Goal: Transaction & Acquisition: Book appointment/travel/reservation

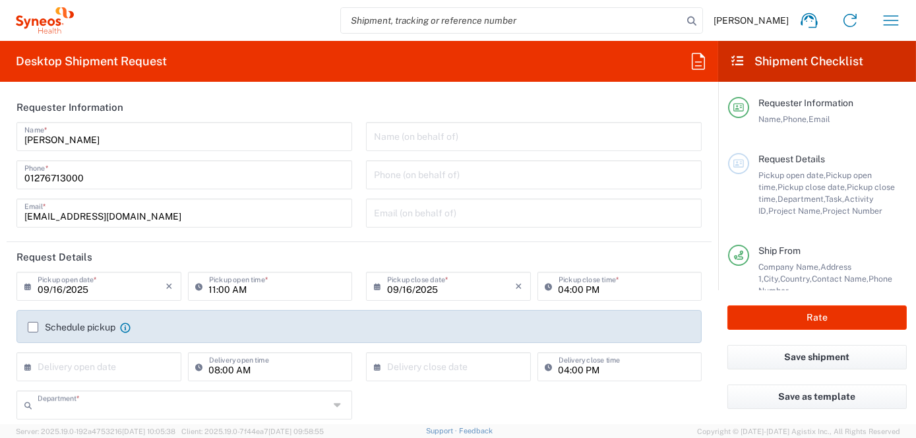
type input "8200"
type input "England"
type input "United Kingdom"
type input "Syneos Health UK Limited"
click at [893, 24] on icon "button" at bounding box center [891, 20] width 21 height 21
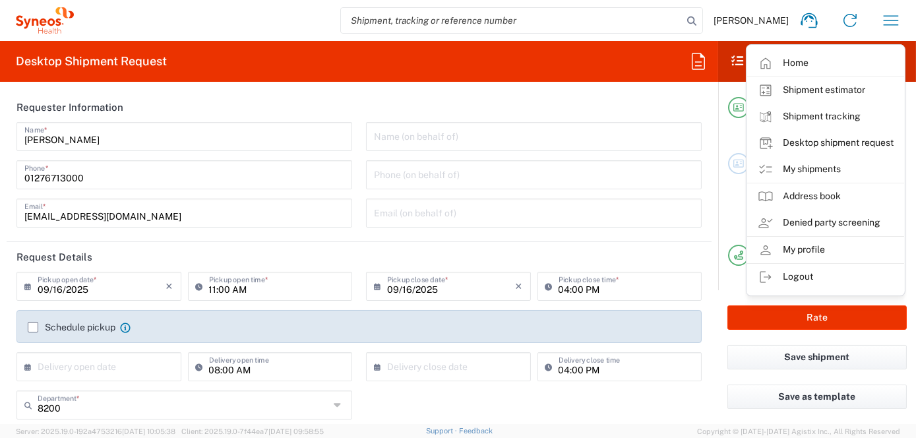
click at [802, 170] on link "My shipments" at bounding box center [825, 169] width 157 height 26
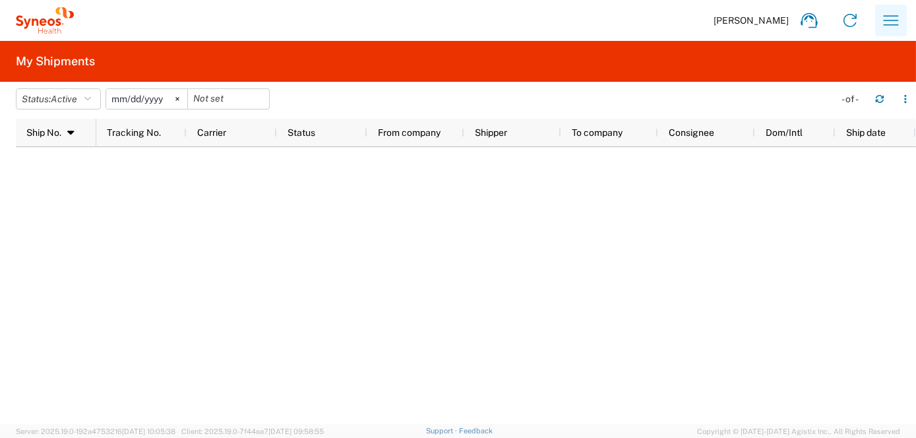
click at [893, 18] on icon "button" at bounding box center [891, 20] width 21 height 21
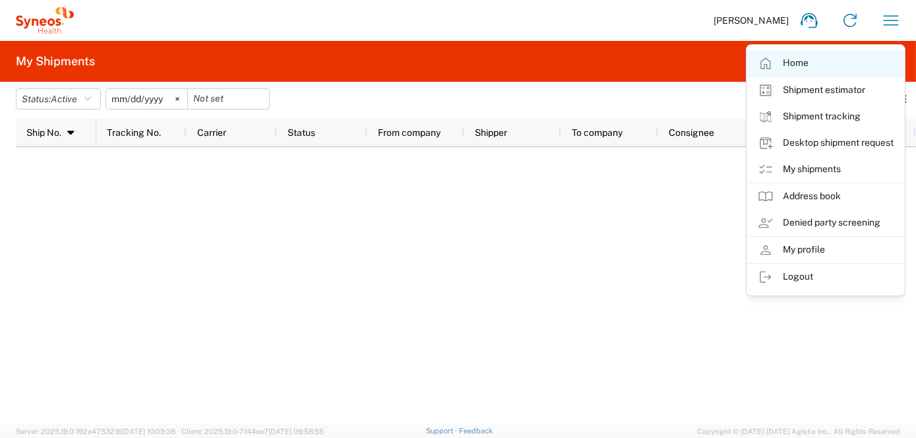
click at [774, 63] on link "Home" at bounding box center [825, 63] width 157 height 26
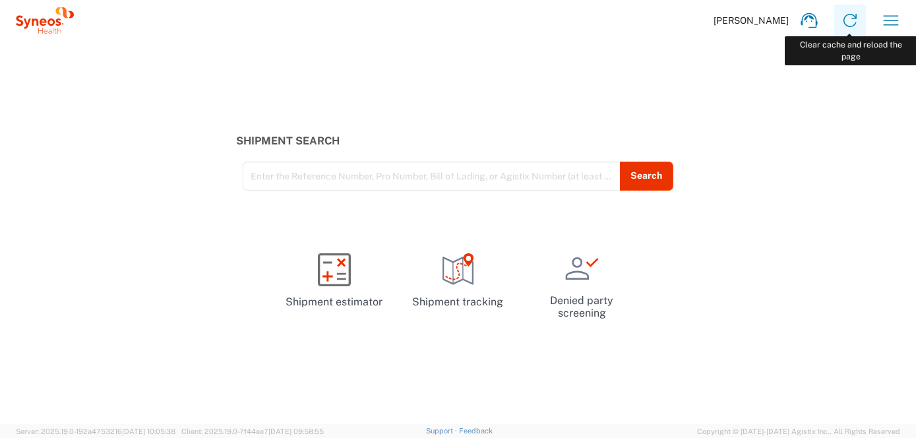
click at [854, 19] on icon at bounding box center [850, 20] width 21 height 21
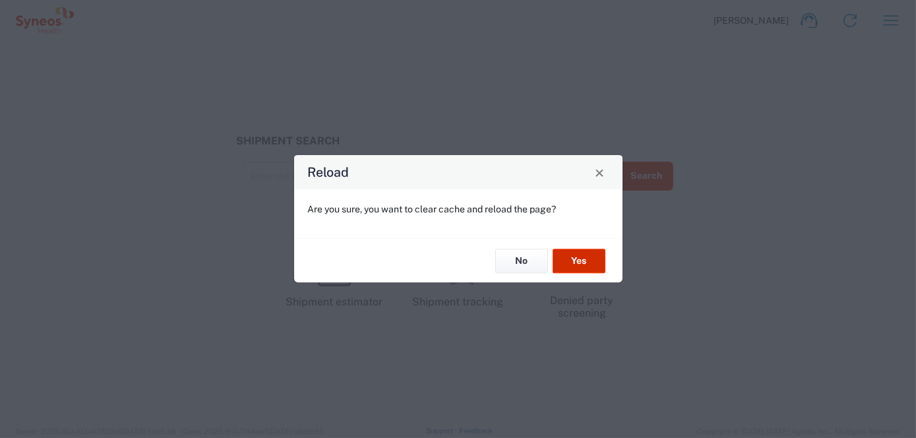
click at [574, 266] on button "Yes" at bounding box center [579, 261] width 53 height 24
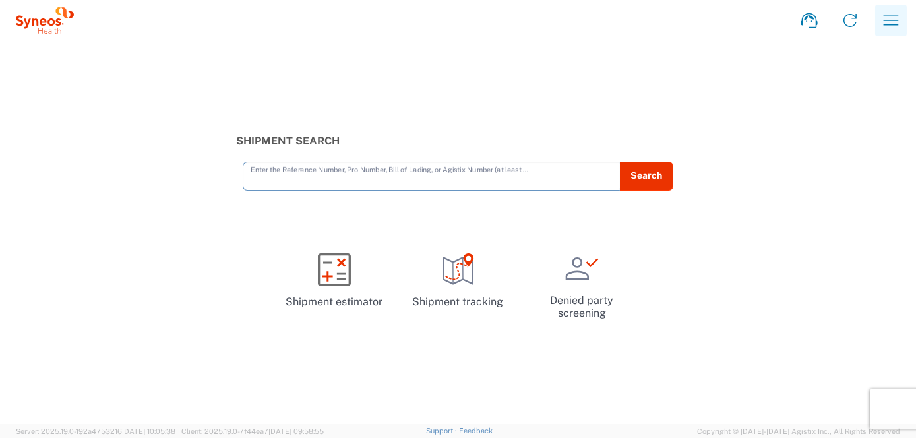
click at [895, 23] on icon "button" at bounding box center [891, 20] width 21 height 21
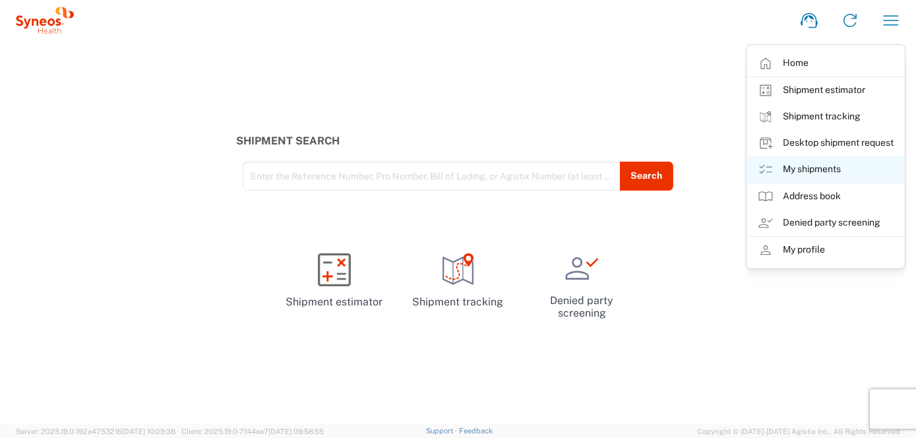
click at [800, 169] on link "My shipments" at bounding box center [825, 169] width 157 height 26
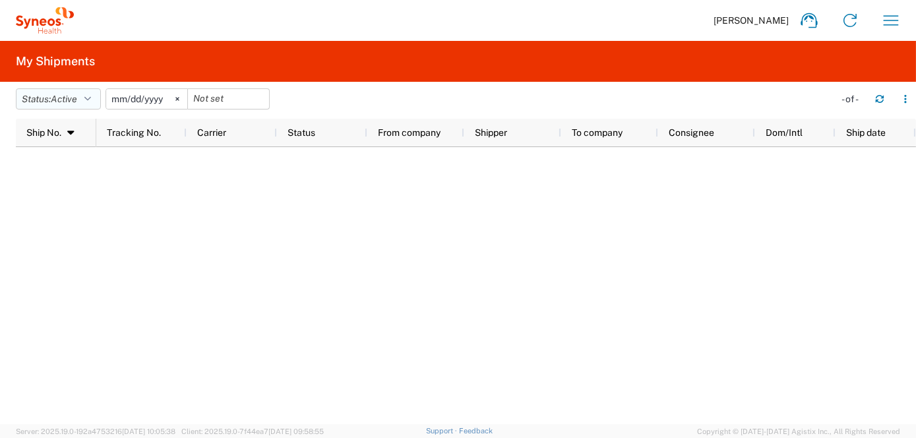
click at [91, 98] on icon "button" at bounding box center [87, 98] width 7 height 9
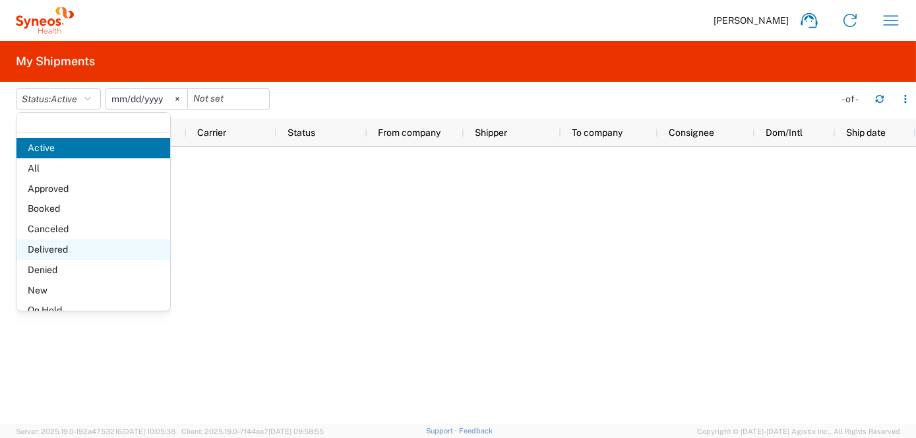
click at [73, 249] on span "Delivered" at bounding box center [93, 249] width 154 height 20
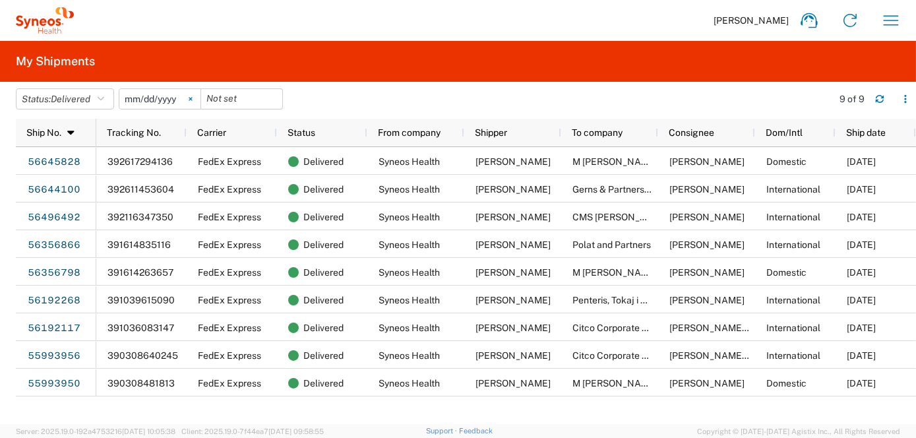
click at [197, 99] on svg-icon at bounding box center [191, 99] width 20 height 20
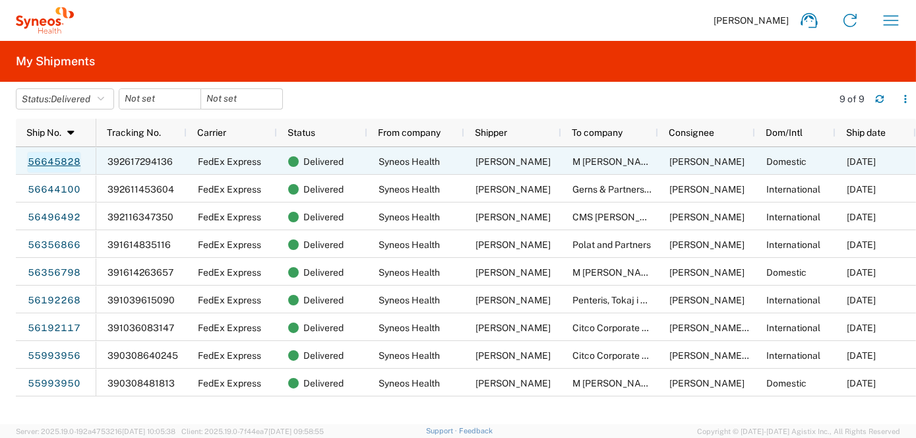
click at [64, 164] on link "56645828" at bounding box center [54, 162] width 54 height 21
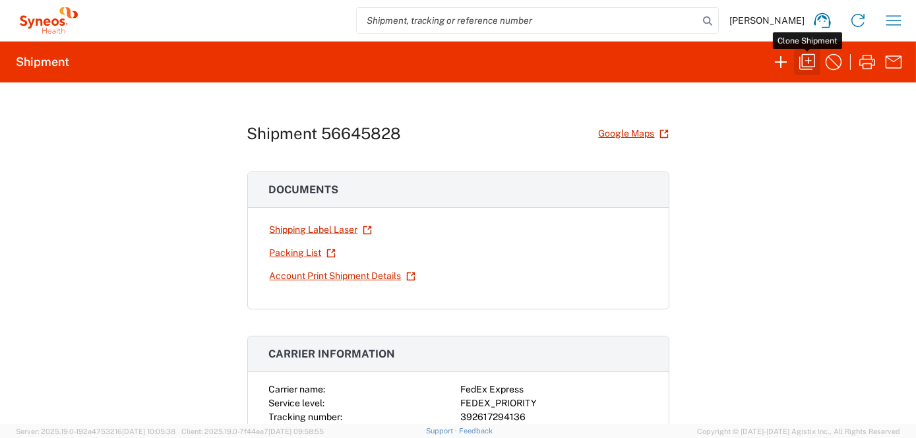
click at [808, 65] on icon "button" at bounding box center [807, 61] width 21 height 21
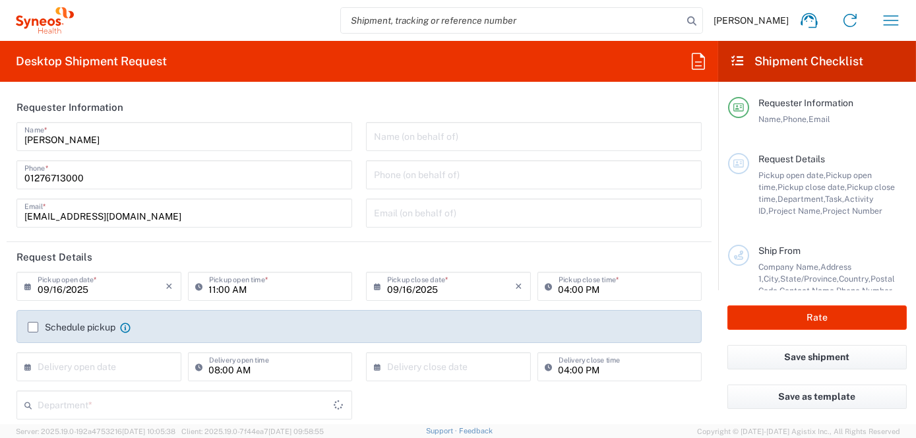
type input "Project"
type input "8200 DEPARTMENTAL EXPENSE"
type textarea "nina.patel1@syneoshealth.com"
type input "Syneos Health"
type input "1 Pinehurst Road,"
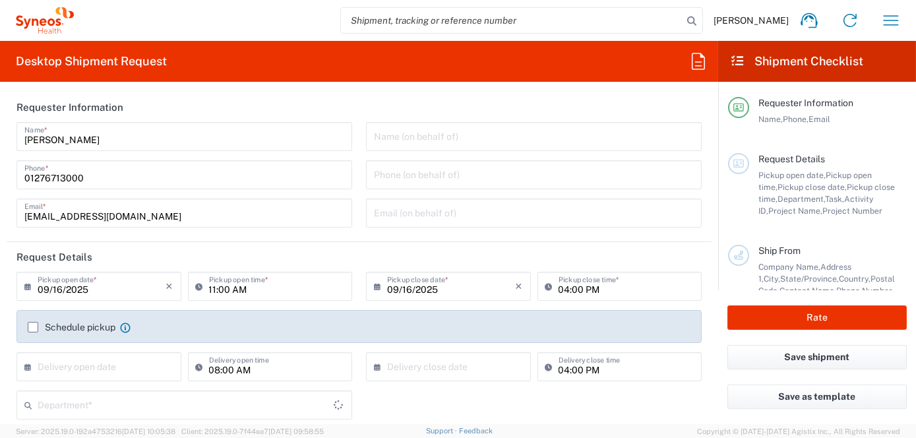
type input "Farnborough Business Park"
type input "Hampshire"
type input "United Kingdom"
type input "GU14 7BF"
type input "Nina Patel"
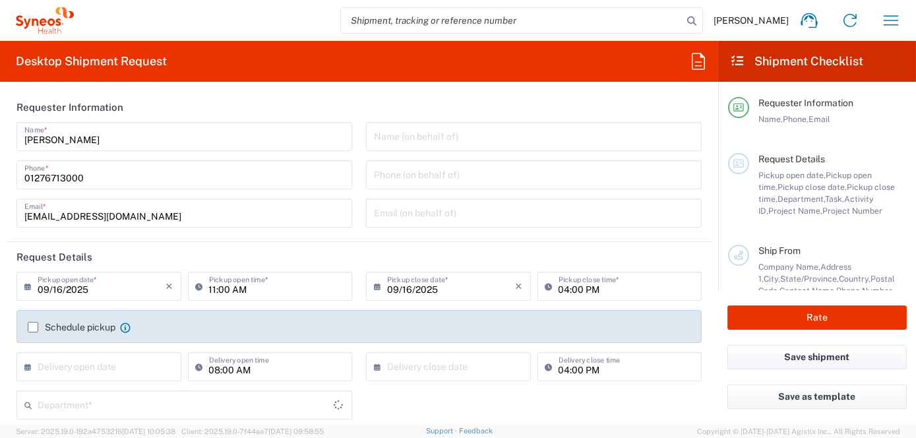
type input "01276713000"
type input "nina.patel1@syneoshealth.com"
type input "M Mann Notary"
type input "2 Tidmarsh Lane"
type input "South Barn"
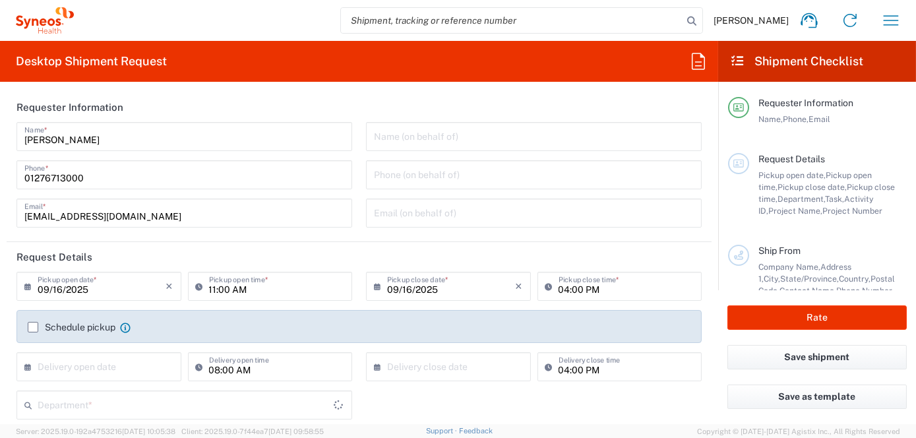
type input "Reading"
type input "United Kingdom"
type input "RG8 8DA"
type input "Michelle Mann"
type input "+44 (0)7841 686 310"
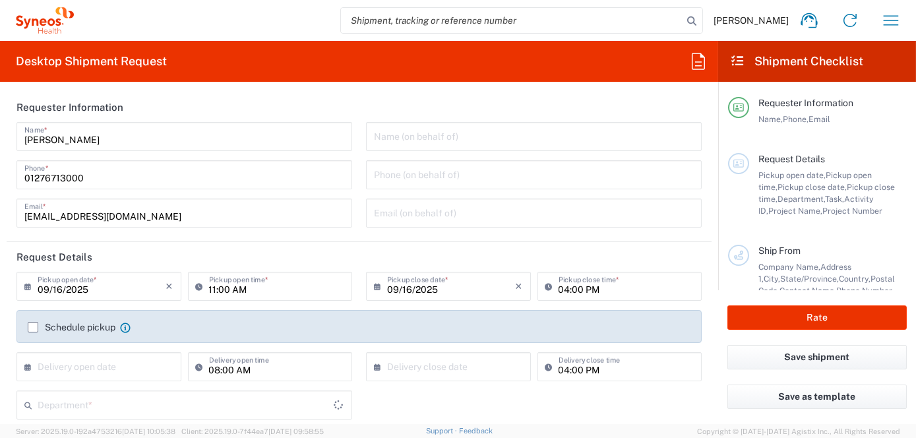
type input "michelle.mann@mjmnotarypublic.com"
type input "Sender/Shipper"
type input "Not Sold"
type input "Sender/Shipper"
type input "12:00 PM"
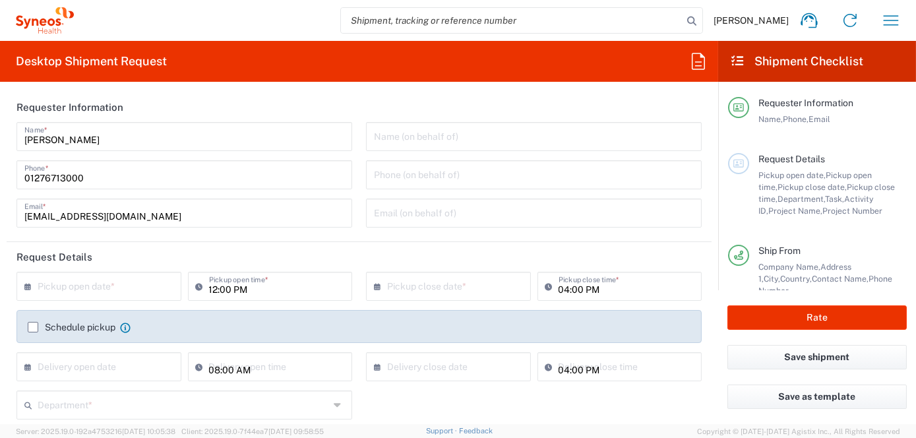
type input "England"
type input "Envelope"
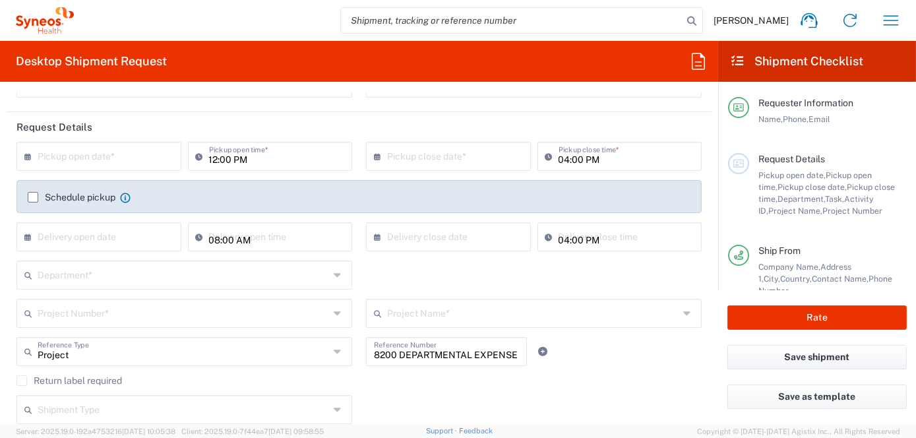
scroll to position [132, 0]
click at [53, 151] on input "text" at bounding box center [102, 153] width 129 height 23
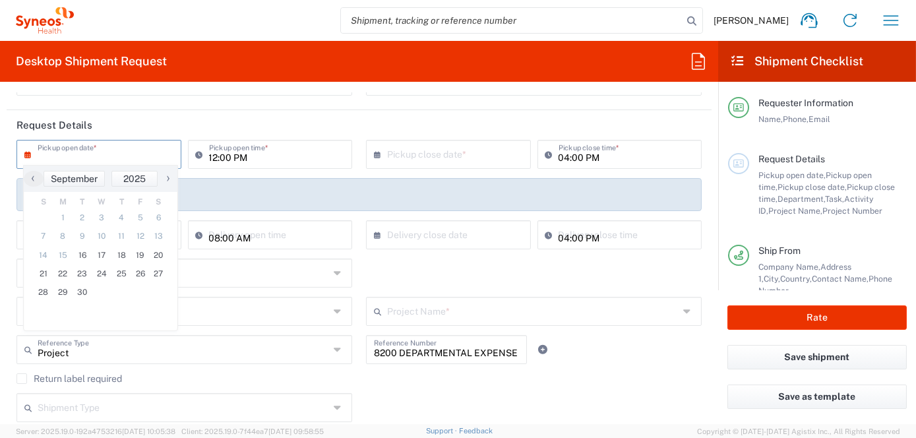
type input "Syneos Health UK Limited"
click at [82, 252] on span "16" at bounding box center [83, 255] width 20 height 18
type input "09/16/2025"
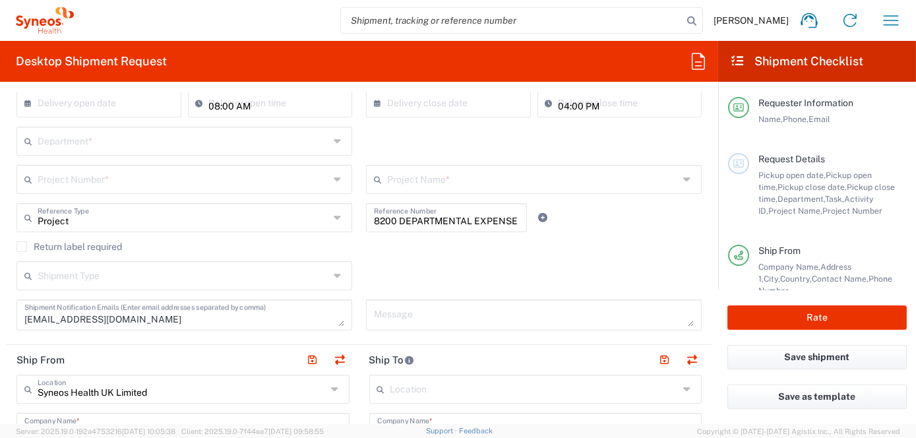
scroll to position [198, 0]
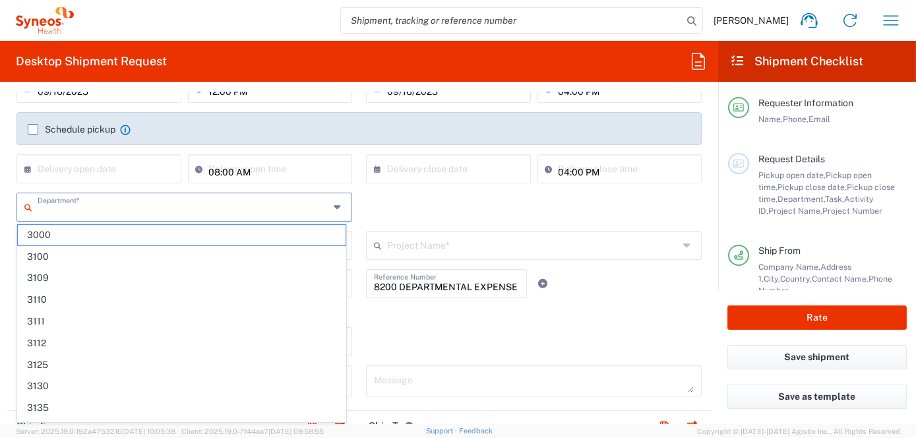
click at [77, 210] on input "text" at bounding box center [184, 206] width 292 height 23
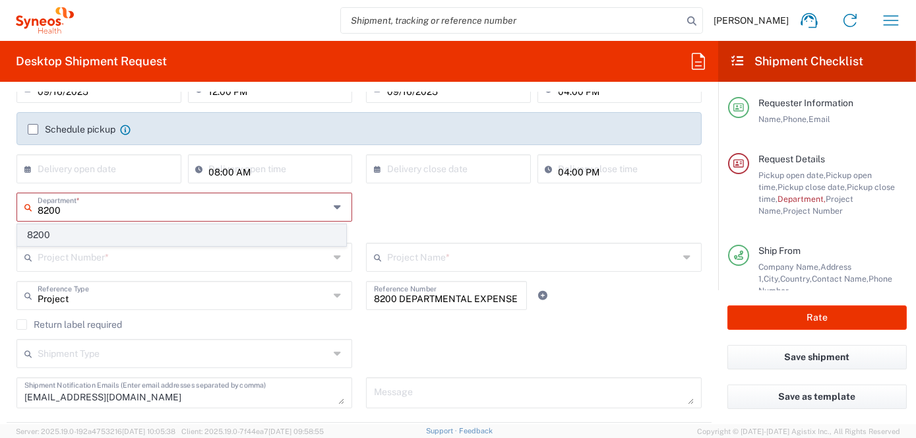
type input "8200"
click at [50, 234] on span "8200" at bounding box center [182, 235] width 328 height 20
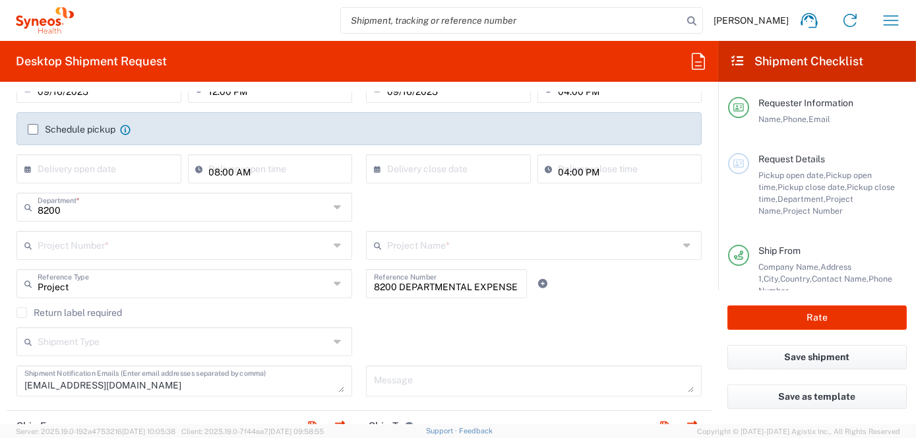
click at [65, 245] on input "text" at bounding box center [184, 244] width 292 height 23
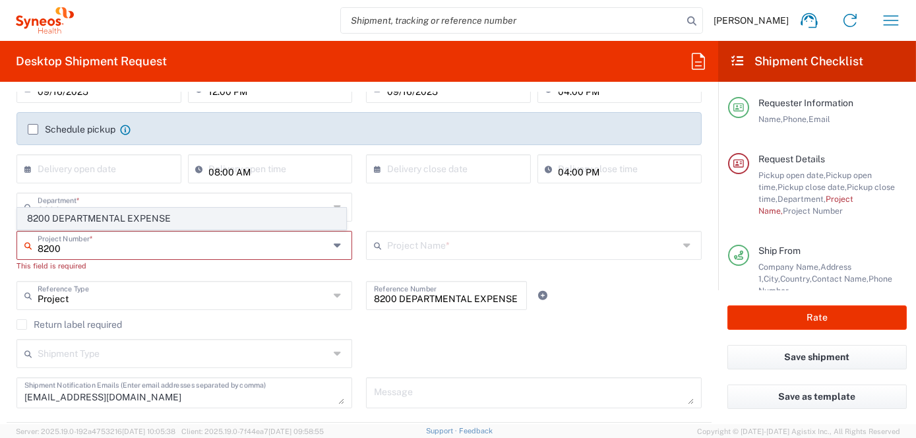
click at [138, 216] on span "8200 DEPARTMENTAL EXPENSE" at bounding box center [182, 218] width 328 height 20
type input "8200 DEPARTMENTAL EXPENSE"
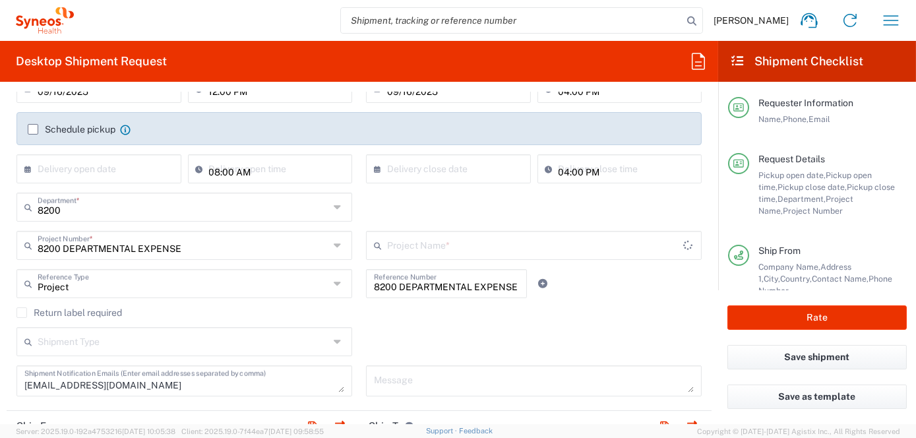
type input "8200 DEPARTMENTAL EXPENSE"
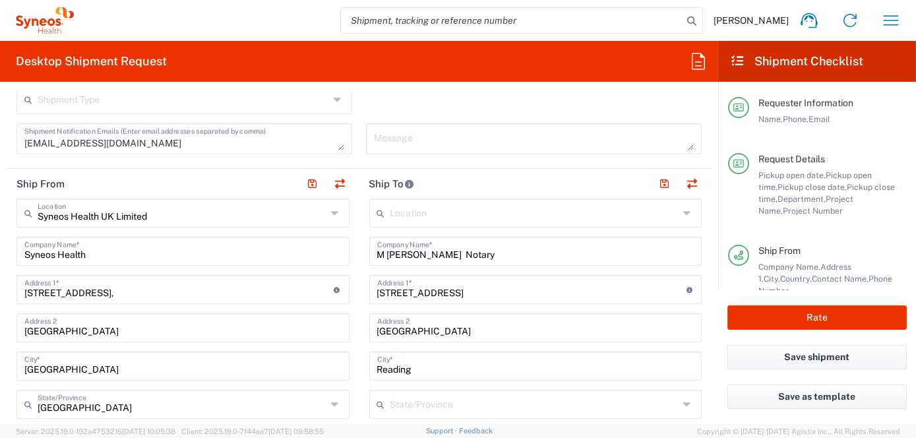
scroll to position [462, 0]
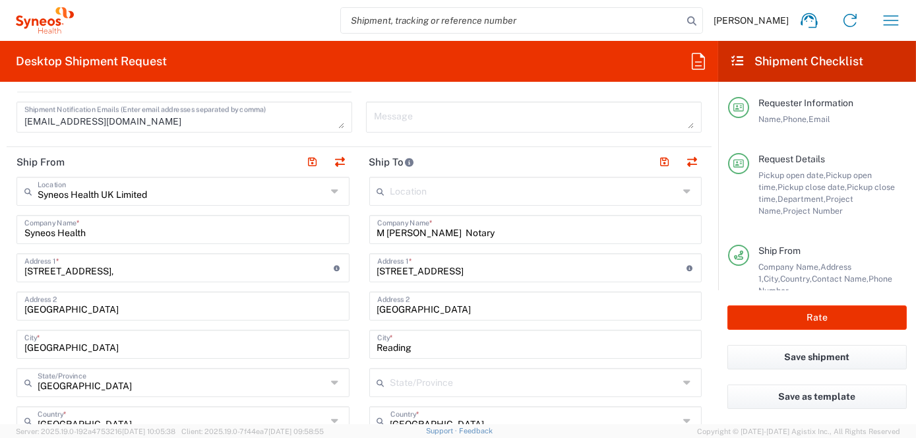
click at [474, 232] on input "M Mann Notary" at bounding box center [535, 228] width 317 height 23
drag, startPoint x: 473, startPoint y: 232, endPoint x: 333, endPoint y: 247, distance: 140.6
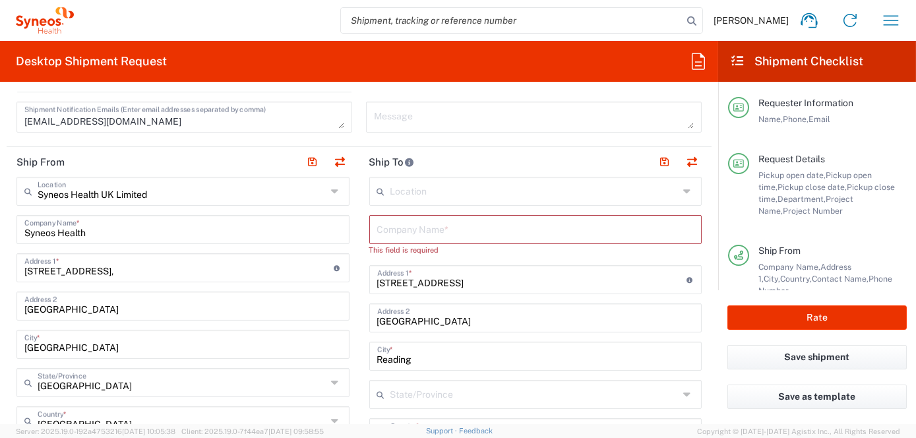
click at [383, 225] on input "text" at bounding box center [535, 228] width 317 height 23
paste input "Zepos & Yannopoulos"
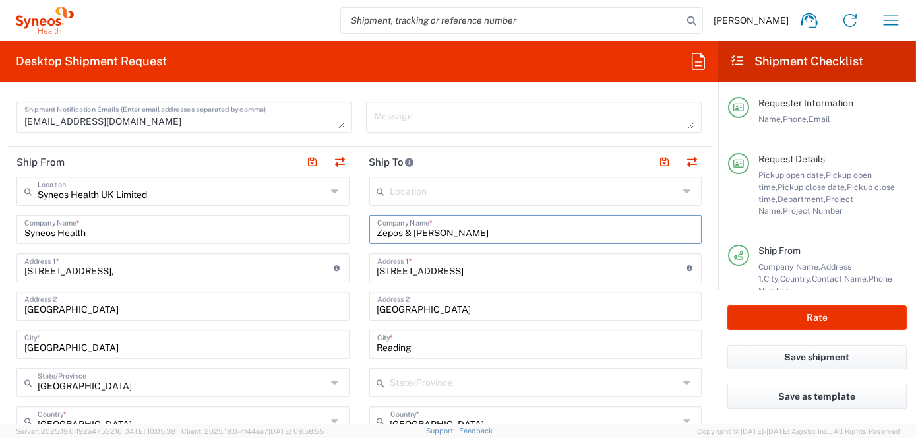
type input "Zepos & Yannopoulos"
click at [453, 269] on input "2 Tidmarsh Lane" at bounding box center [531, 266] width 309 height 23
drag, startPoint x: 453, startPoint y: 269, endPoint x: 346, endPoint y: 270, distance: 106.2
paste input "80 Kifissias Avenu"
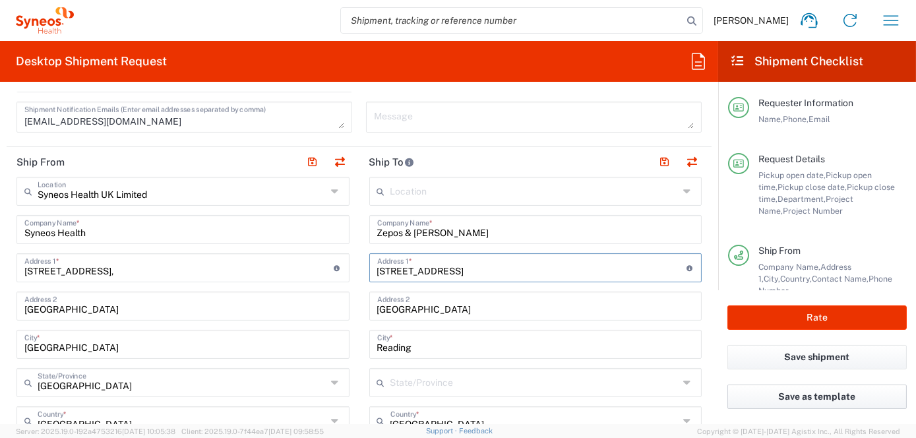
type input "280 Kifissias Avenue"
drag, startPoint x: 446, startPoint y: 310, endPoint x: 344, endPoint y: 304, distance: 102.4
paste input "Halandri, Chalandri 15232"
type input "Halandri, Chalandri 15232"
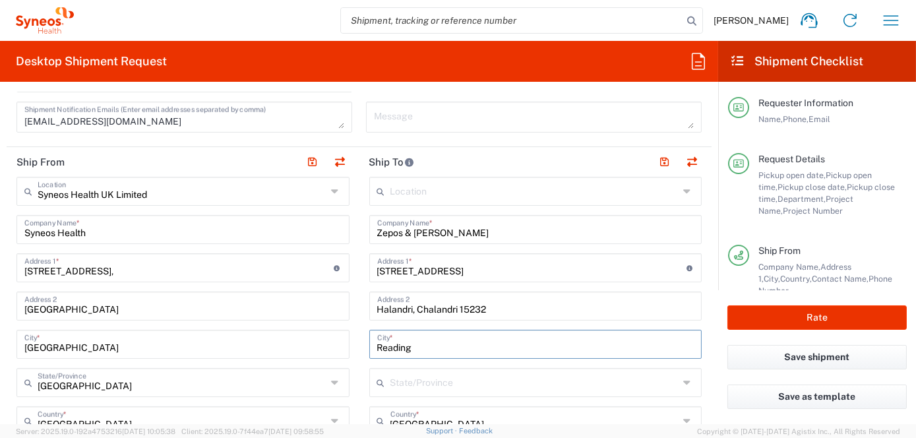
drag, startPoint x: 428, startPoint y: 353, endPoint x: 360, endPoint y: 351, distance: 68.0
paste input "Halandri, Chalandri 15232"
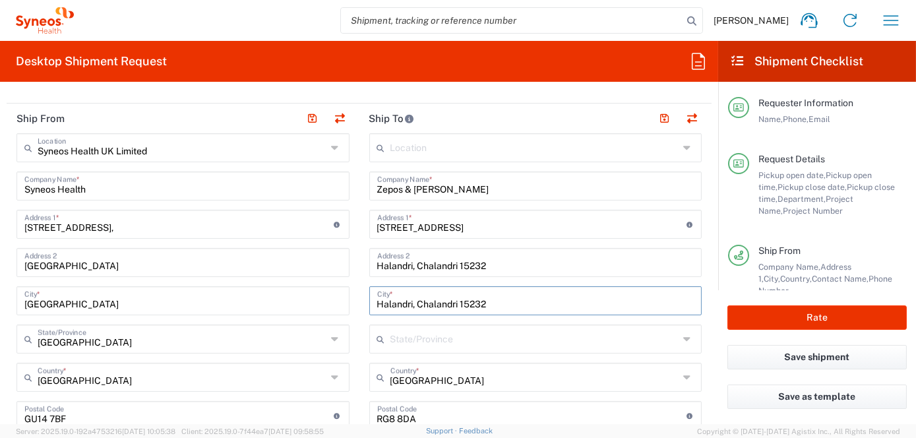
scroll to position [528, 0]
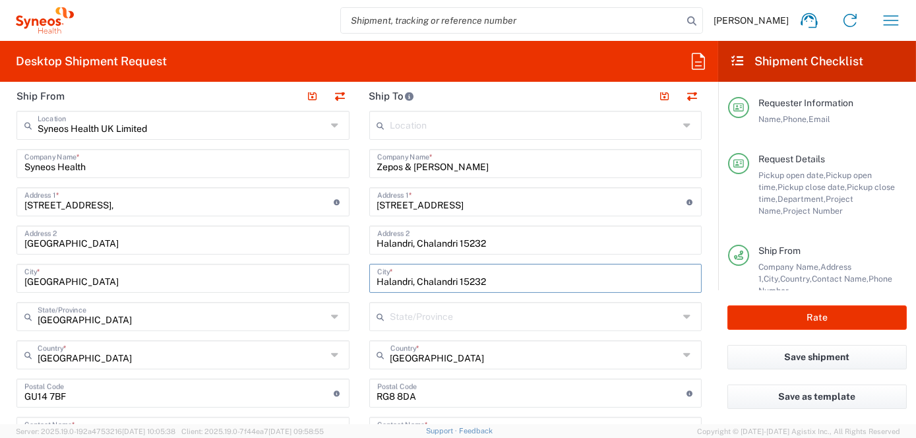
type input "Halandri, Chalandri 15232"
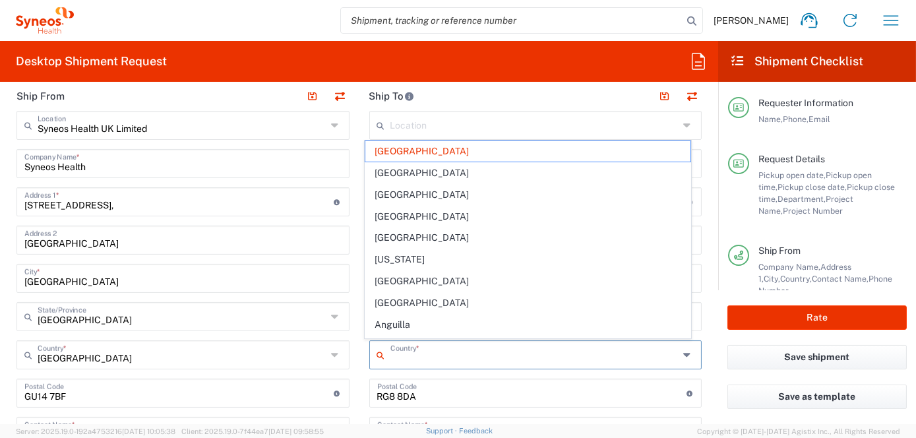
click at [458, 354] on input "text" at bounding box center [535, 353] width 289 height 23
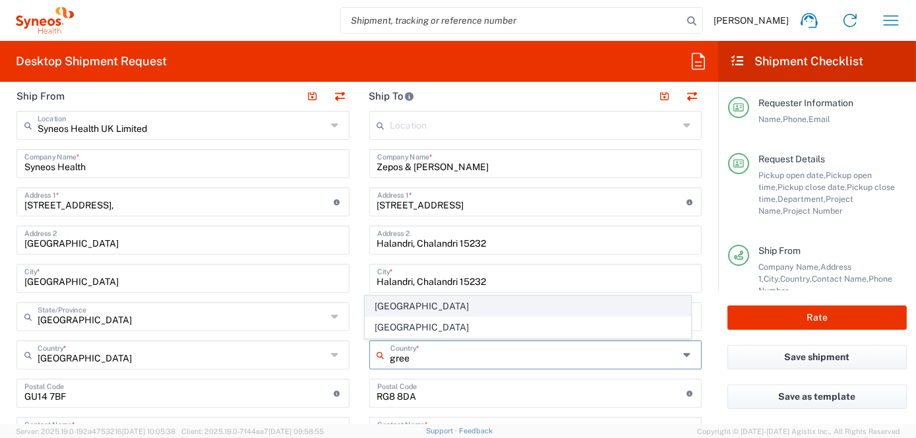
click at [418, 311] on span "Greece" at bounding box center [527, 306] width 325 height 20
type input "Greece"
type input "Delivery Duty Paid"
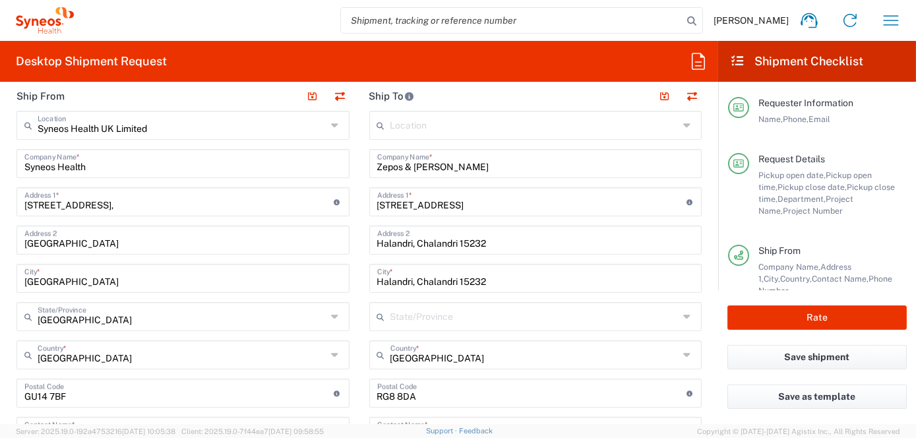
scroll to position [594, 0]
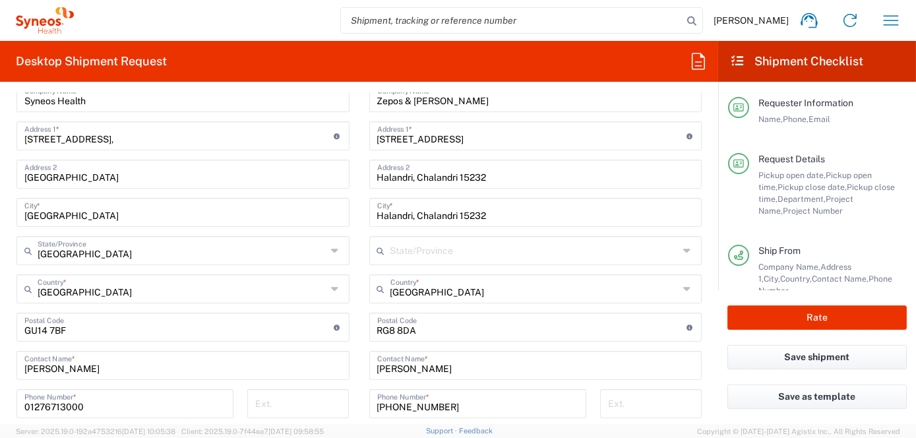
click at [421, 333] on input "undefined" at bounding box center [531, 326] width 309 height 23
drag, startPoint x: 424, startPoint y: 330, endPoint x: 340, endPoint y: 326, distance: 83.9
click at [342, 327] on div "Ship From Syneos Health UK Limited Location Syneos Health UK Limited Addison Wh…" at bounding box center [359, 348] width 705 height 666
type input "2"
type input "15232"
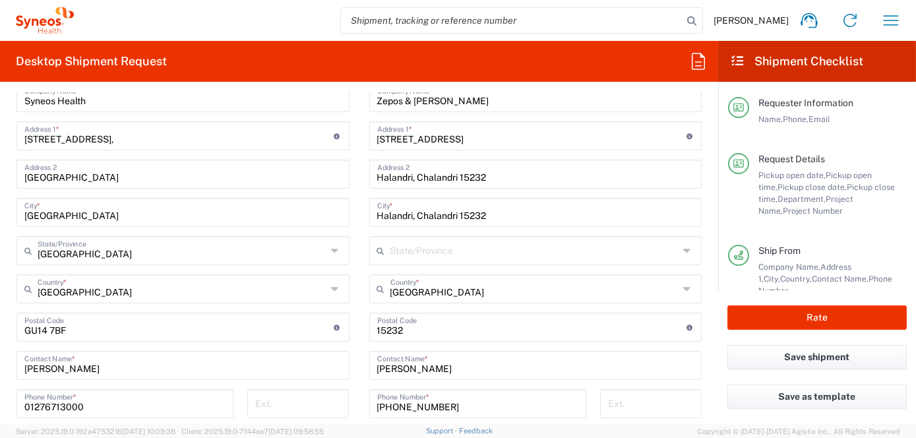
click at [443, 371] on input "Michelle Mann" at bounding box center [535, 364] width 317 height 23
drag, startPoint x: 446, startPoint y: 370, endPoint x: 352, endPoint y: 370, distance: 93.7
click at [352, 370] on div "Ship From Syneos Health UK Limited Location Syneos Health UK Limited Addison Wh…" at bounding box center [359, 348] width 705 height 666
paste input "Athina Skolarikou"
type input "Athina Skolarikou"
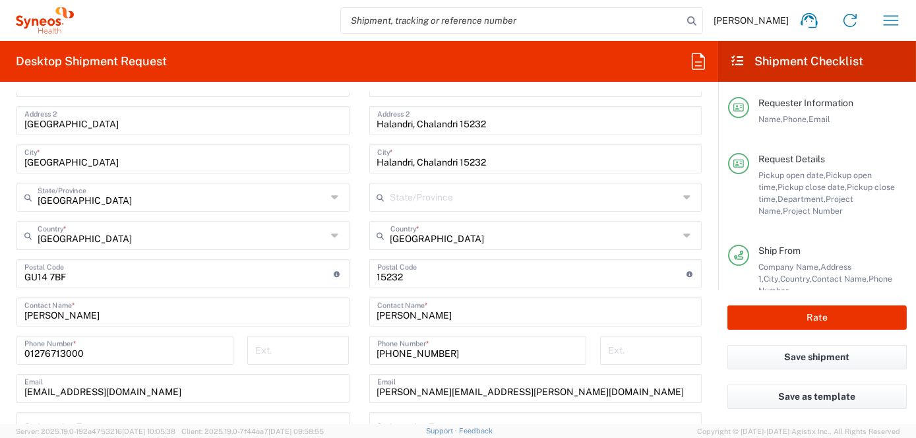
scroll to position [726, 0]
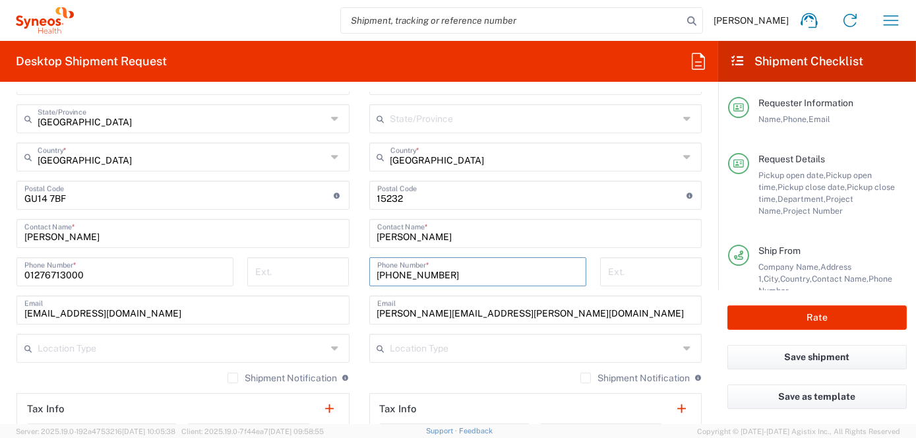
drag, startPoint x: 475, startPoint y: 273, endPoint x: 346, endPoint y: 265, distance: 129.5
click at [346, 265] on div "Ship From Syneos Health UK Limited Location Syneos Health UK Limited Addison Wh…" at bounding box center [359, 216] width 705 height 666
paste input "30 695 8472 62"
type input "30 695 8472 620"
drag, startPoint x: 563, startPoint y: 313, endPoint x: 302, endPoint y: 305, distance: 260.7
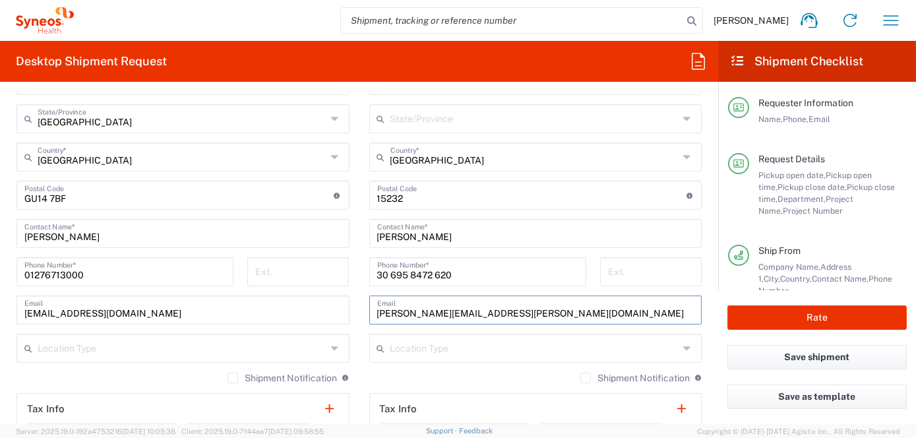
click at [310, 302] on div "Ship From Syneos Health UK Limited Location Syneos Health UK Limited Addison Wh…" at bounding box center [359, 216] width 705 height 666
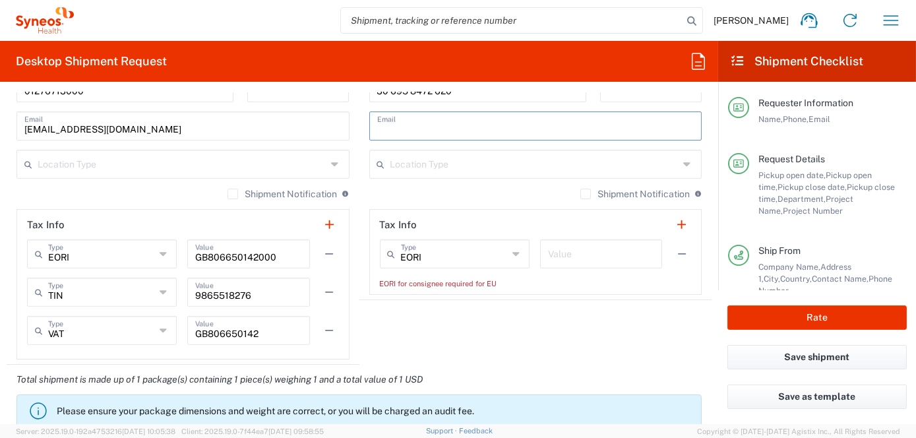
scroll to position [924, 0]
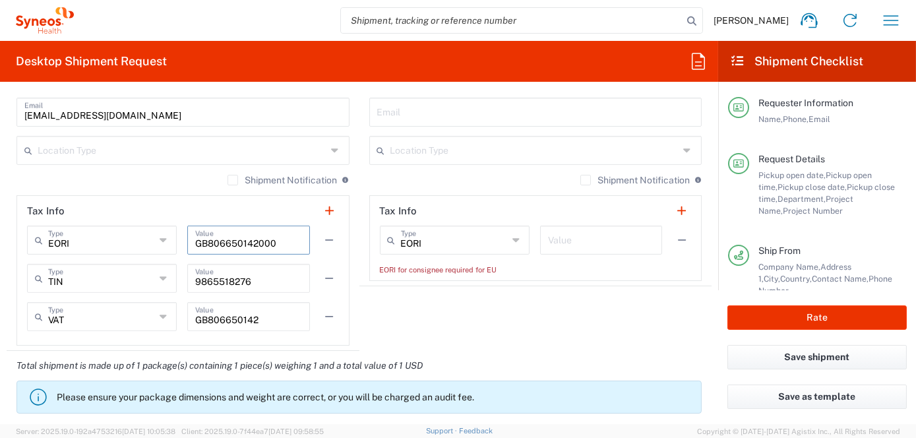
click at [280, 240] on input "GB806650142000" at bounding box center [248, 239] width 106 height 23
drag, startPoint x: 288, startPoint y: 245, endPoint x: 186, endPoint y: 245, distance: 101.6
click at [187, 245] on div "GB806650142000 Value" at bounding box center [248, 240] width 122 height 29
click at [549, 238] on input "text" at bounding box center [601, 239] width 106 height 23
paste input "GB806650142000"
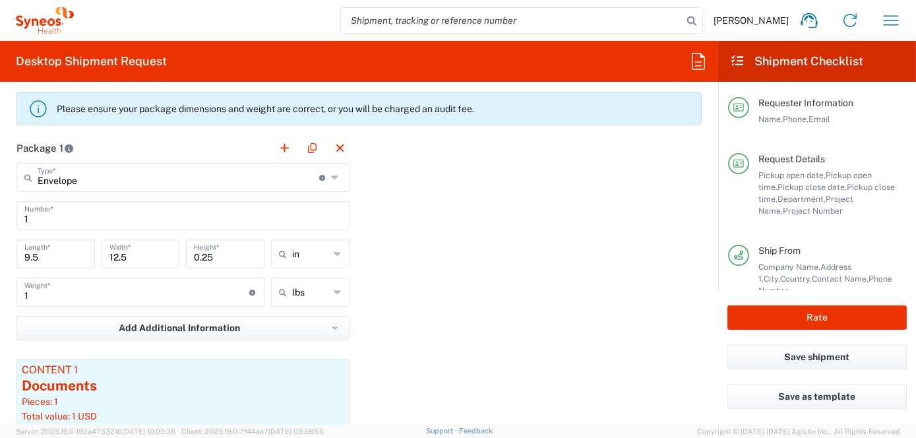
scroll to position [1253, 0]
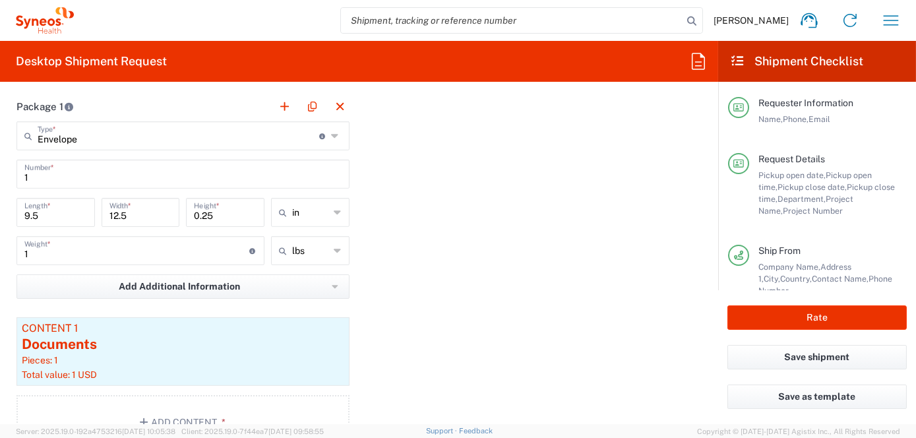
type input "GB806650142000"
click at [334, 245] on icon at bounding box center [337, 250] width 7 height 21
click at [301, 273] on span "lbs" at bounding box center [305, 277] width 75 height 20
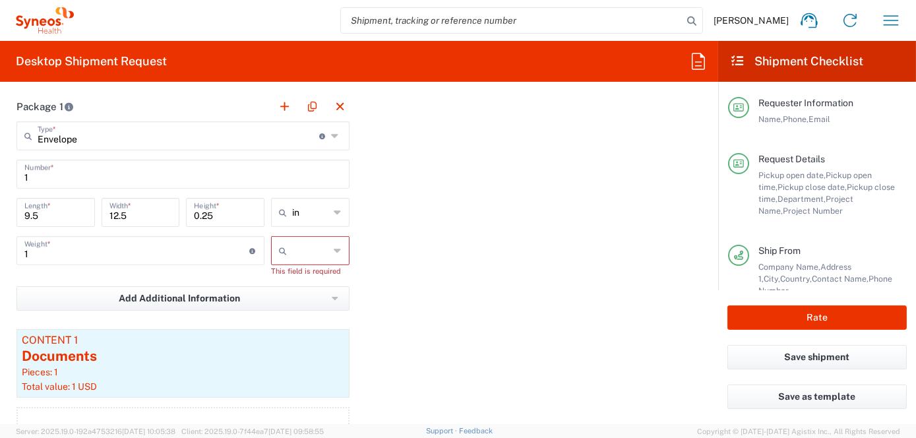
click at [334, 248] on icon at bounding box center [337, 250] width 7 height 21
click at [286, 294] on span "lbs" at bounding box center [305, 298] width 75 height 20
type input "lbs"
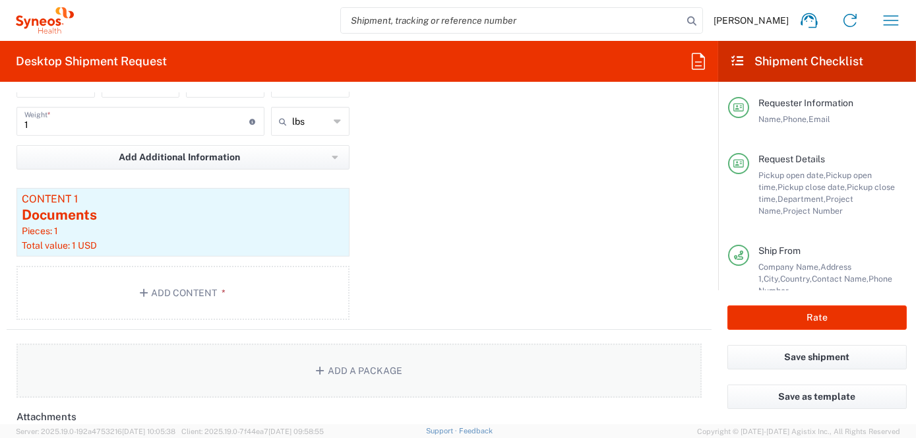
scroll to position [1385, 0]
click at [177, 285] on button "Add Content *" at bounding box center [182, 290] width 333 height 54
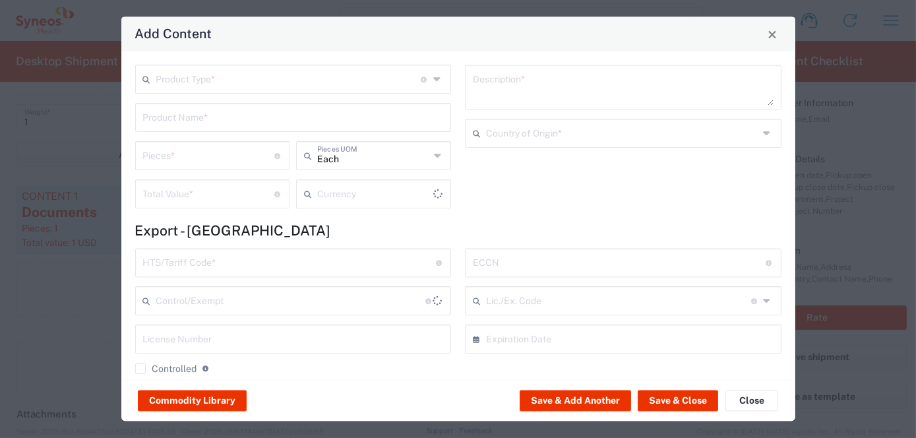
type input "US Dollar"
click at [426, 79] on div "Product Type * Document: Paper document generated internally by Syneos, a clien…" at bounding box center [293, 79] width 317 height 29
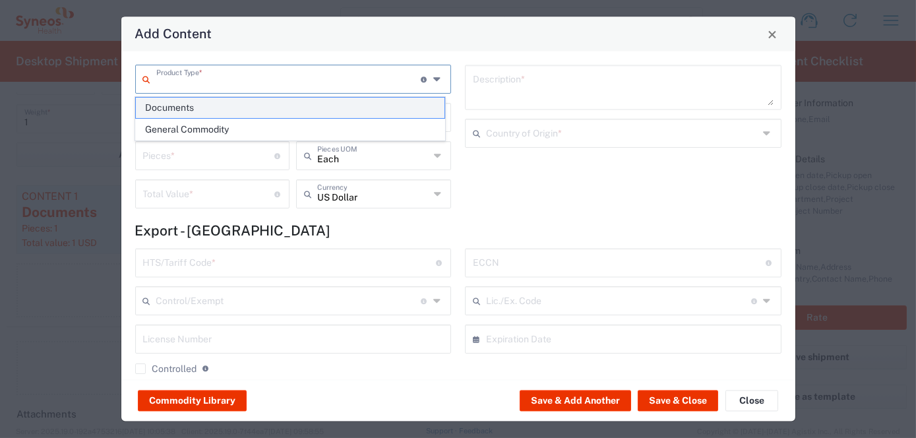
click at [212, 108] on span "Documents" at bounding box center [290, 108] width 309 height 20
type input "Documents"
type input "1"
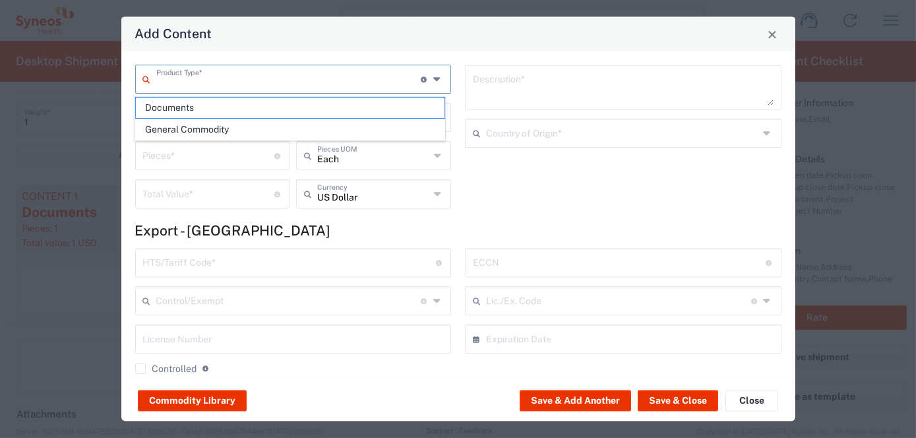
type textarea "Documents"
type input "United Kingdom"
type input "0000.00.0000"
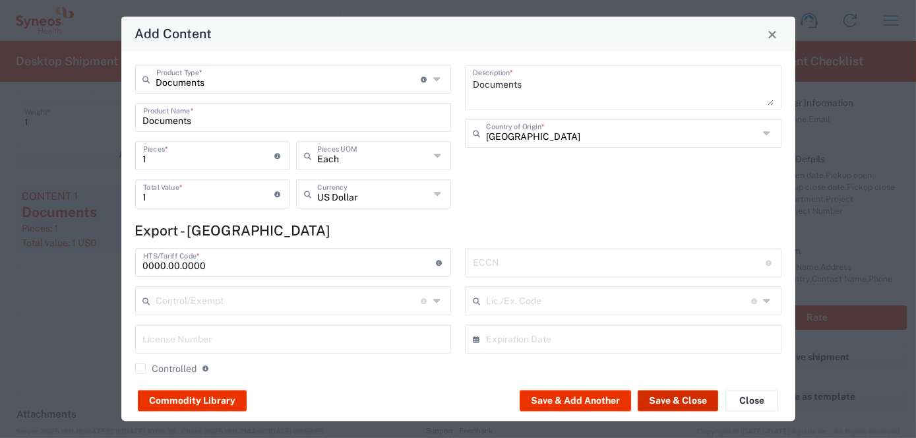
click at [658, 403] on button "Save & Close" at bounding box center [678, 401] width 80 height 21
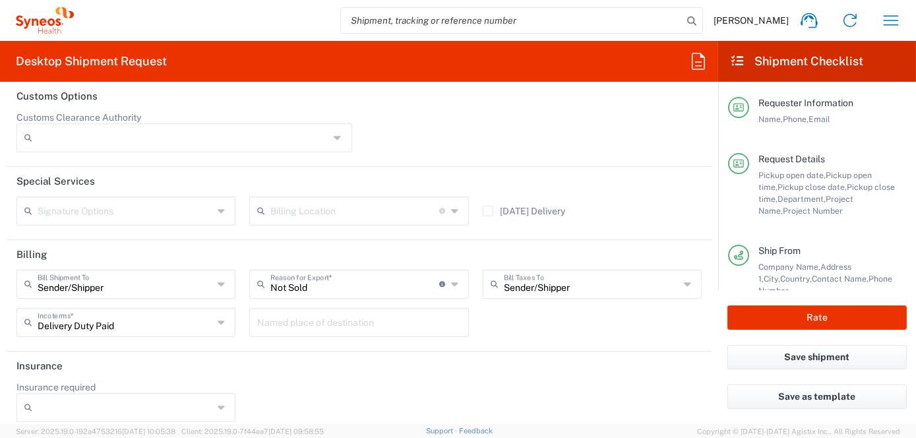
scroll to position [1935, 0]
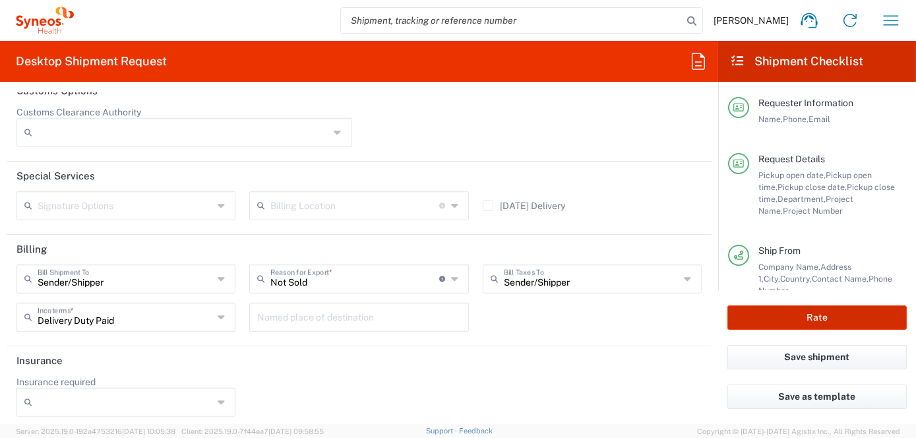
click at [808, 323] on button "Rate" at bounding box center [817, 317] width 179 height 24
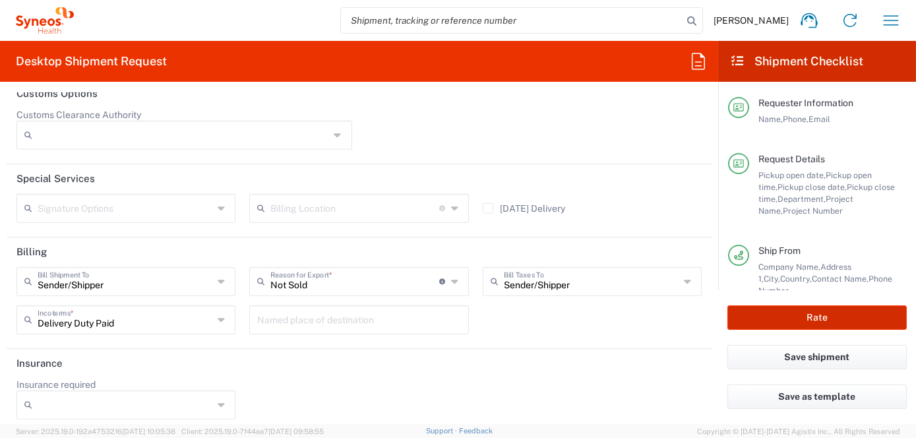
scroll to position [1937, 0]
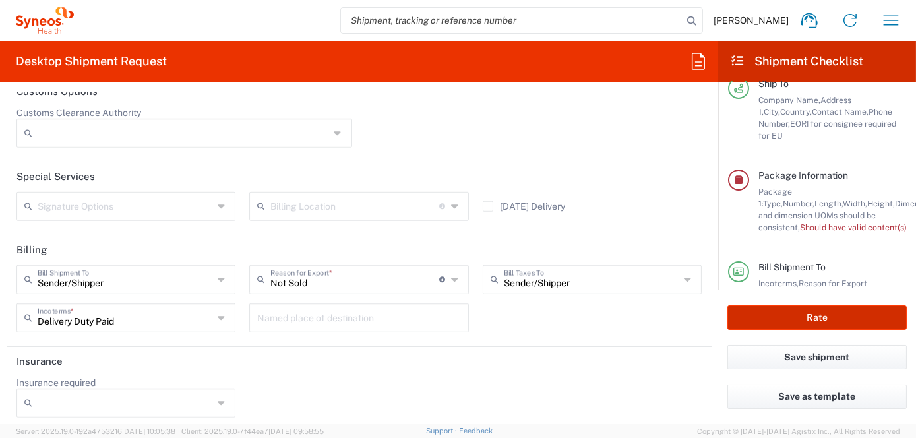
type input "8200 DEPARTMENTAL EXPENSE"
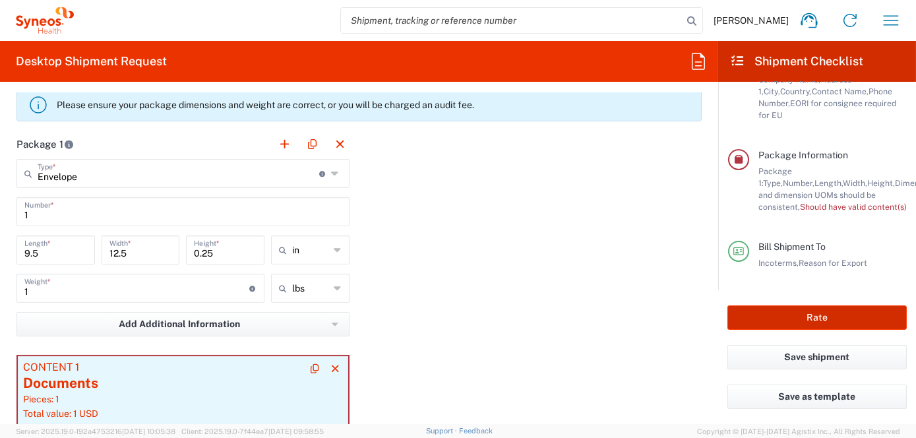
scroll to position [1212, 0]
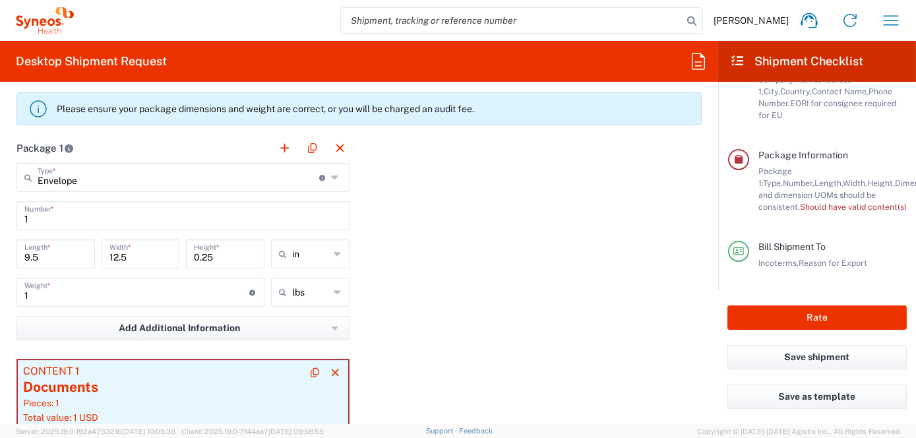
click at [135, 387] on div "Documents" at bounding box center [183, 387] width 320 height 20
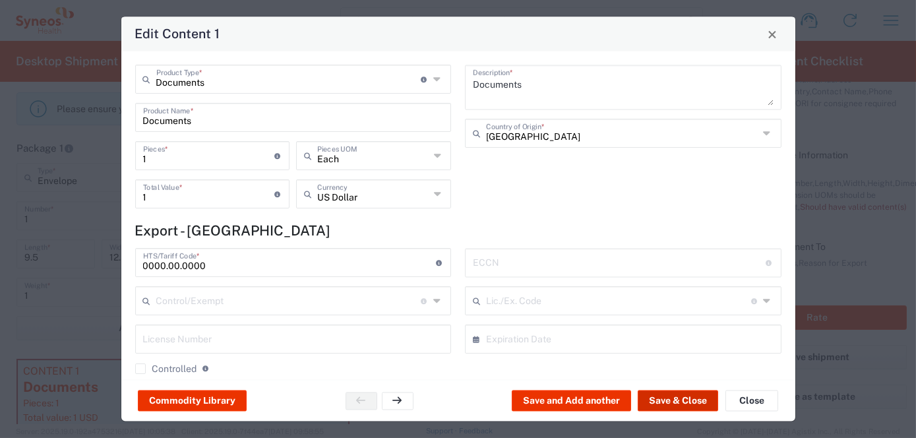
click at [681, 401] on button "Save & Close" at bounding box center [678, 401] width 80 height 21
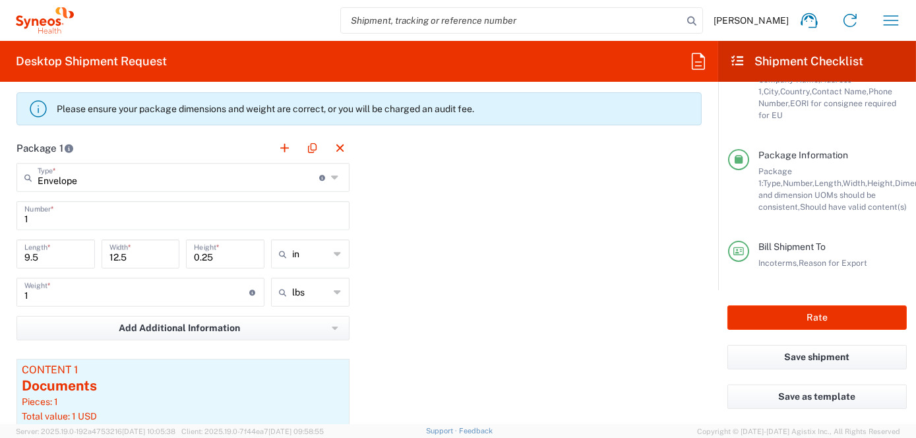
scroll to position [1145, 0]
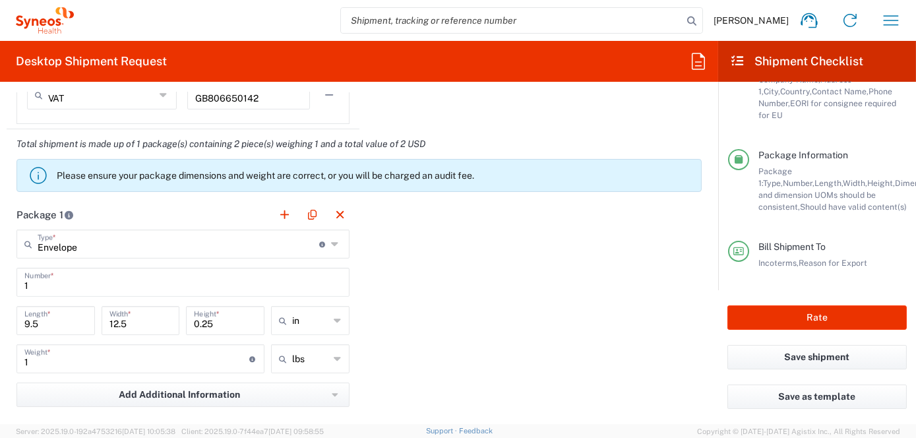
click at [331, 239] on icon at bounding box center [336, 244] width 11 height 21
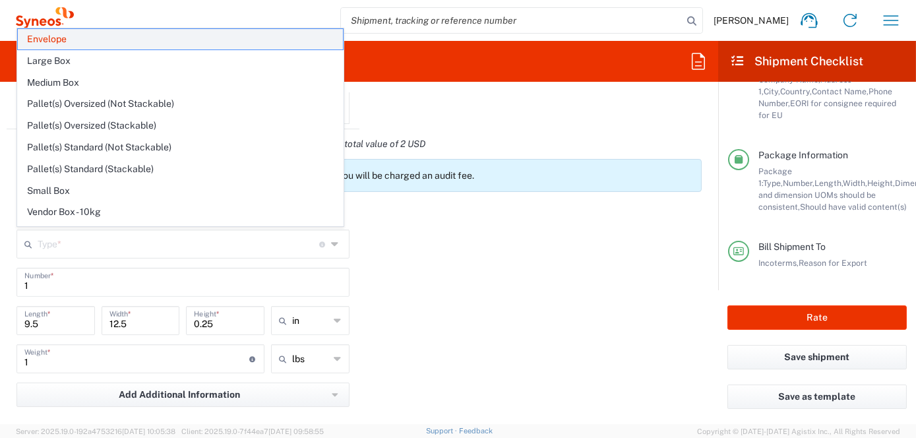
click at [71, 43] on span "Envelope" at bounding box center [180, 39] width 325 height 20
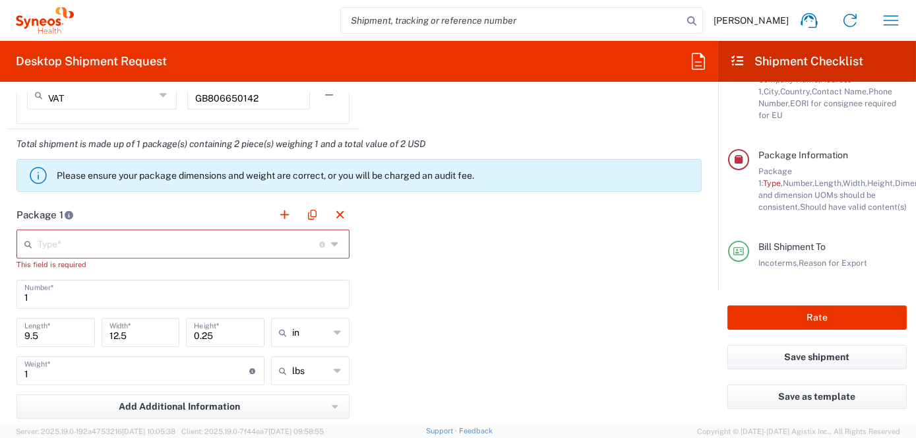
click at [331, 239] on icon at bounding box center [336, 244] width 11 height 21
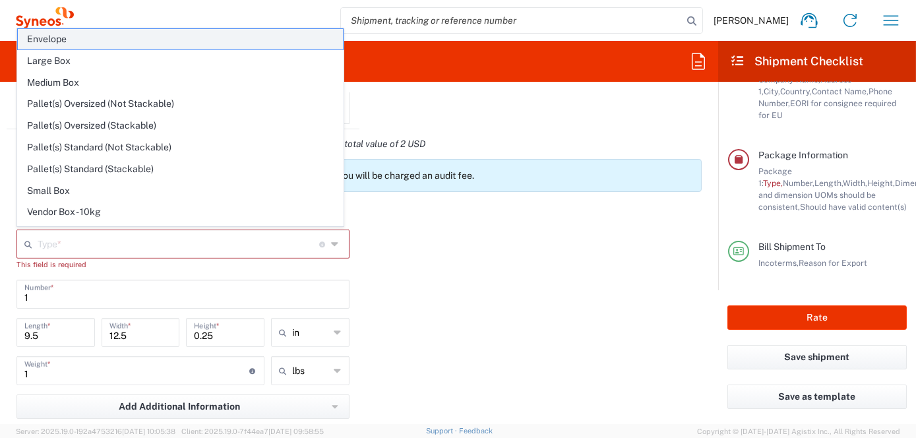
click at [110, 41] on span "Envelope" at bounding box center [180, 39] width 325 height 20
type input "Envelope"
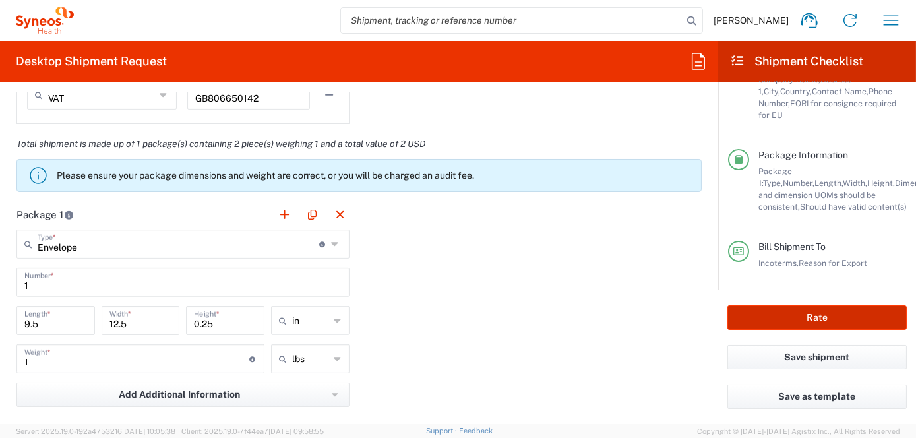
click at [814, 315] on button "Rate" at bounding box center [817, 317] width 179 height 24
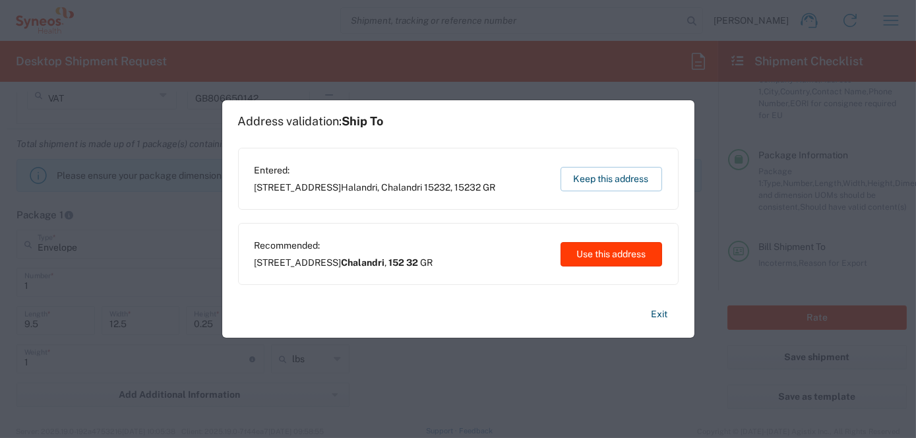
click at [607, 255] on button "Use this address" at bounding box center [612, 254] width 102 height 24
type input "Chalandri"
type input "Greece"
type input "152 32"
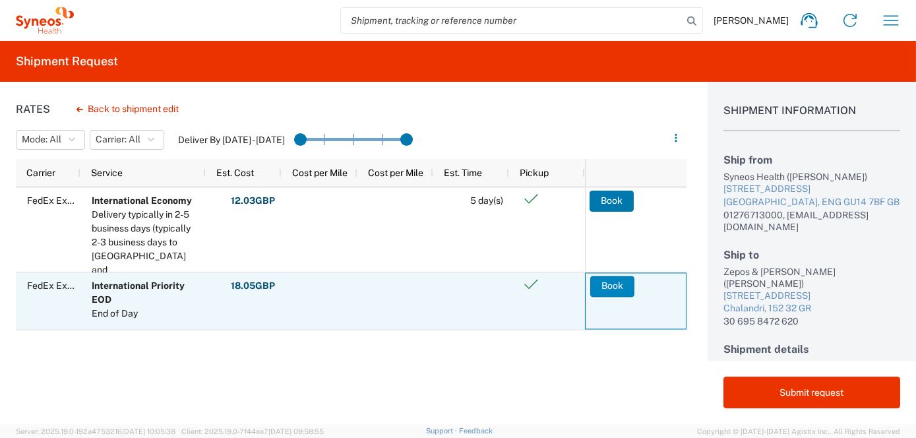
click at [605, 284] on button "Book" at bounding box center [612, 286] width 44 height 21
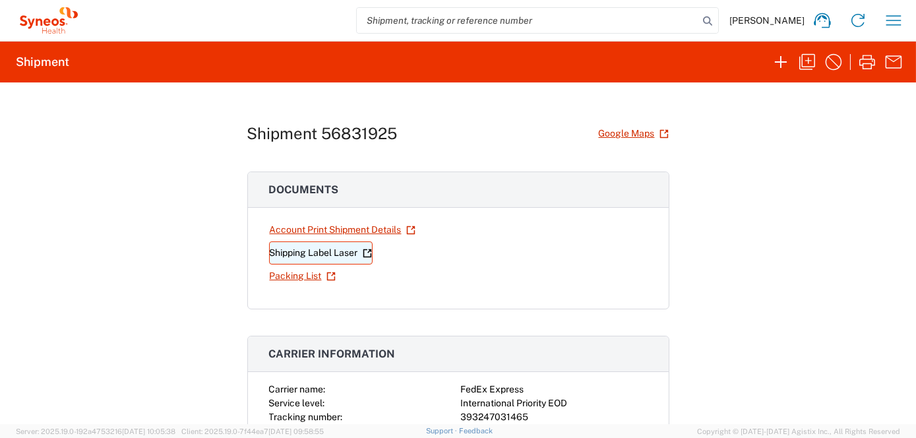
click at [317, 251] on link "Shipping Label Laser" at bounding box center [321, 252] width 104 height 23
